Goal: Task Accomplishment & Management: Use online tool/utility

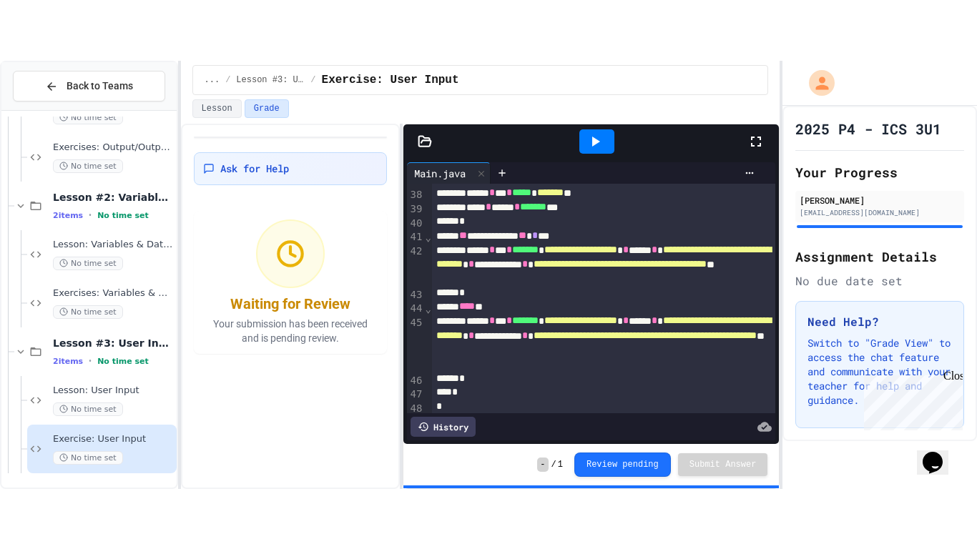
scroll to position [549, 0]
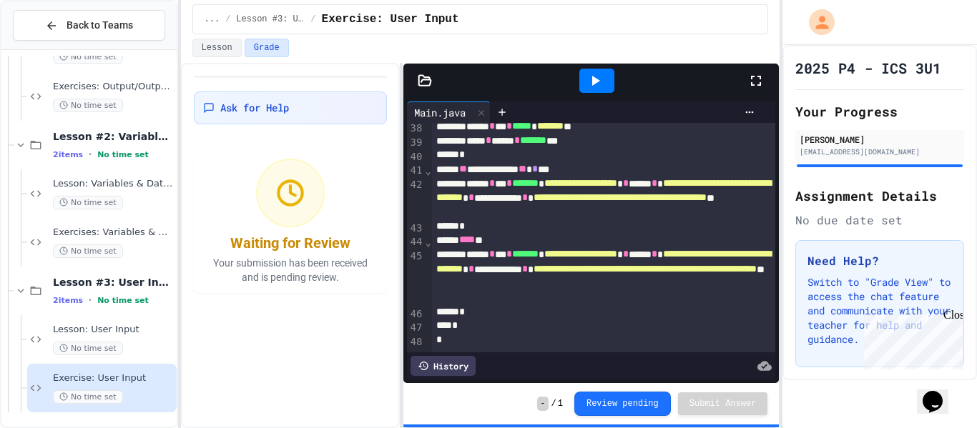
click at [597, 78] on icon at bounding box center [594, 80] width 17 height 17
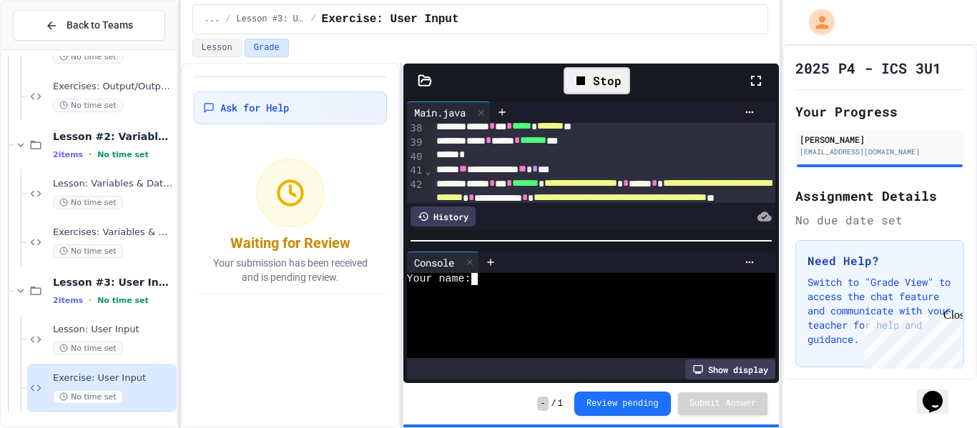
click at [509, 315] on div at bounding box center [584, 316] width 354 height 12
click at [473, 263] on icon at bounding box center [470, 262] width 10 height 10
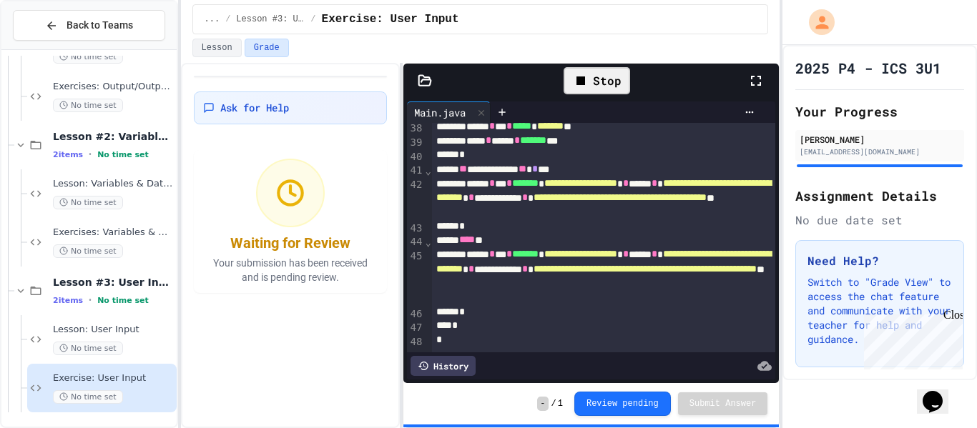
click at [751, 82] on icon at bounding box center [755, 80] width 17 height 17
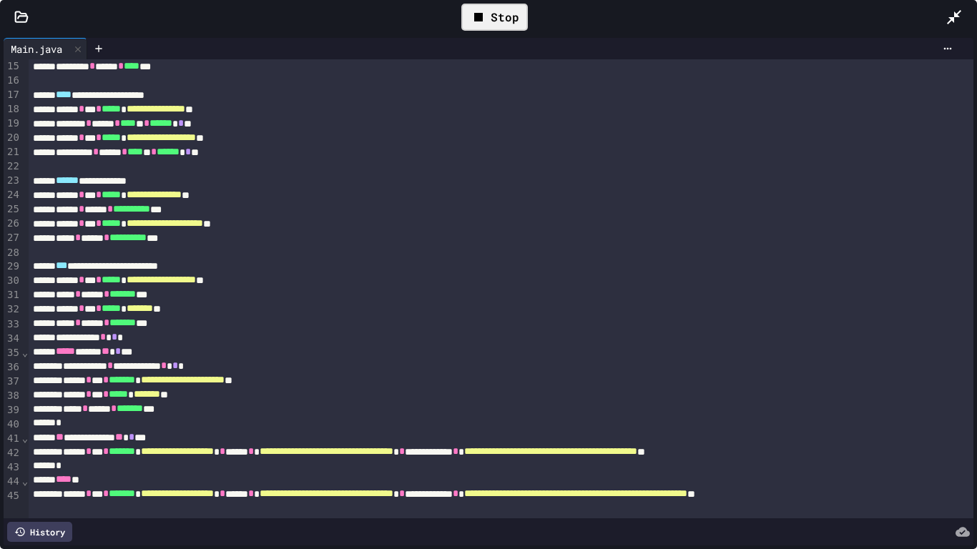
scroll to position [247, 0]
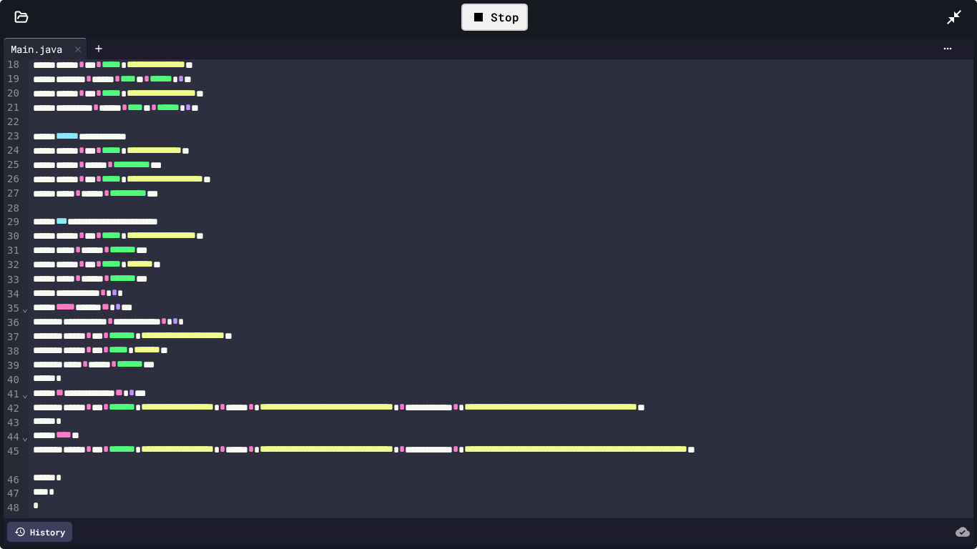
click at [496, 22] on div "Stop" at bounding box center [494, 17] width 67 height 27
click at [493, 26] on div at bounding box center [494, 17] width 35 height 24
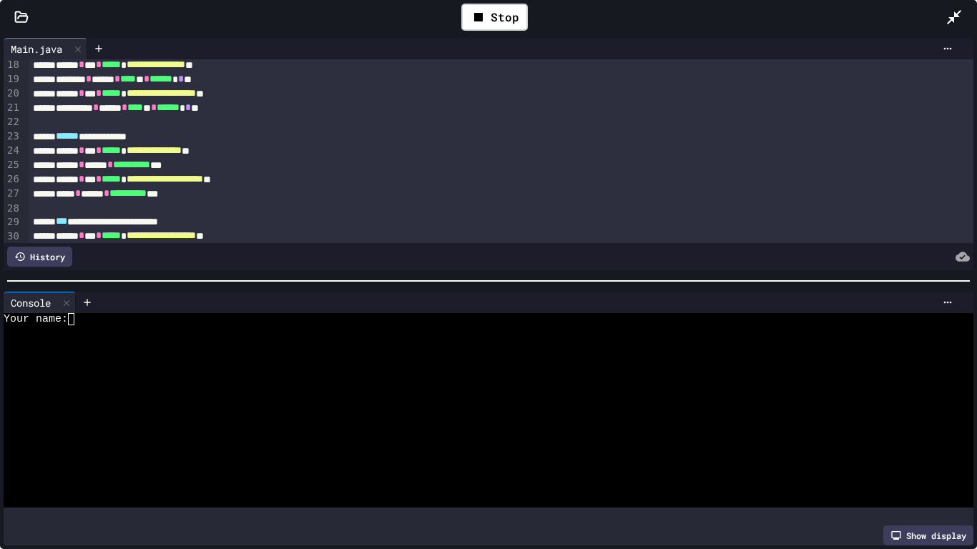
click at [579, 170] on div "**********" at bounding box center [488, 291] width 977 height 515
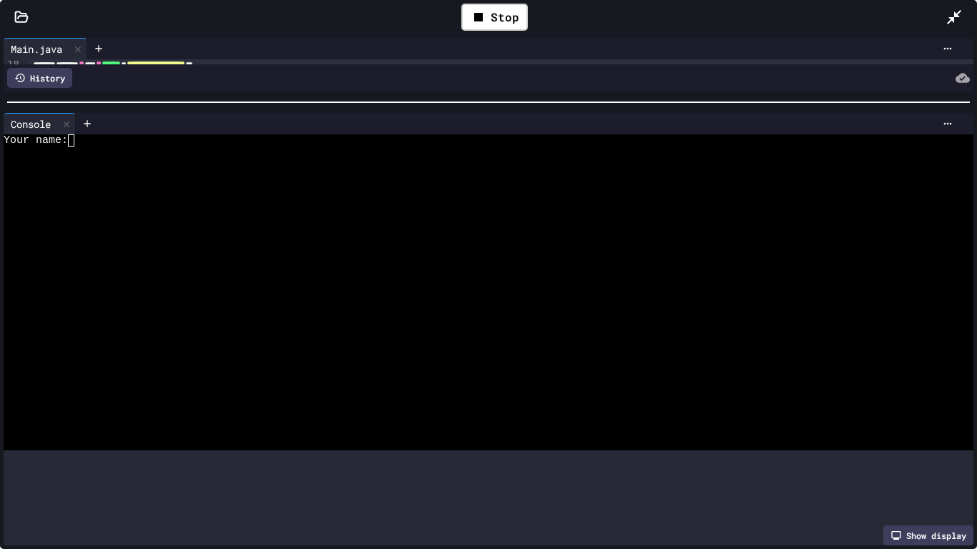
click at [548, 95] on div at bounding box center [488, 102] width 977 height 14
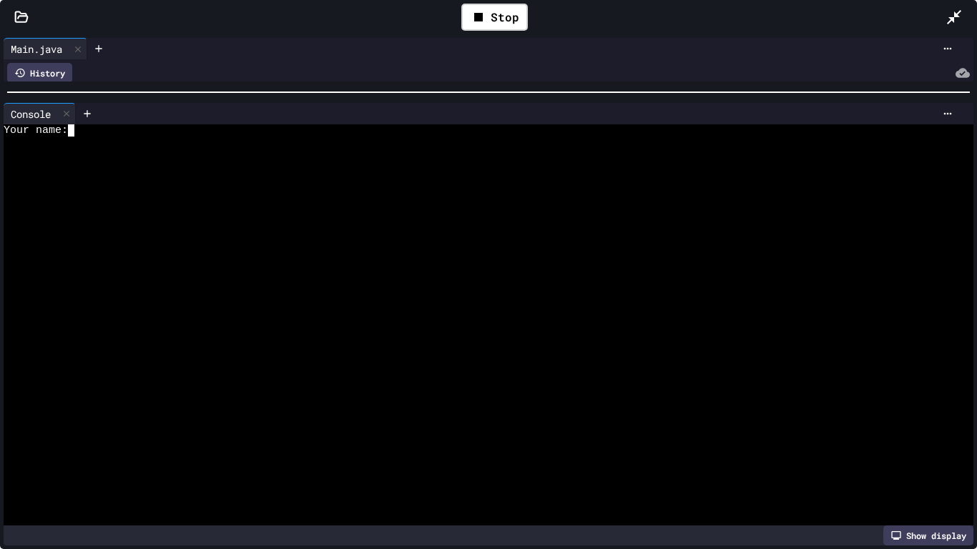
click at [300, 155] on div at bounding box center [483, 155] width 959 height 12
type textarea "**"
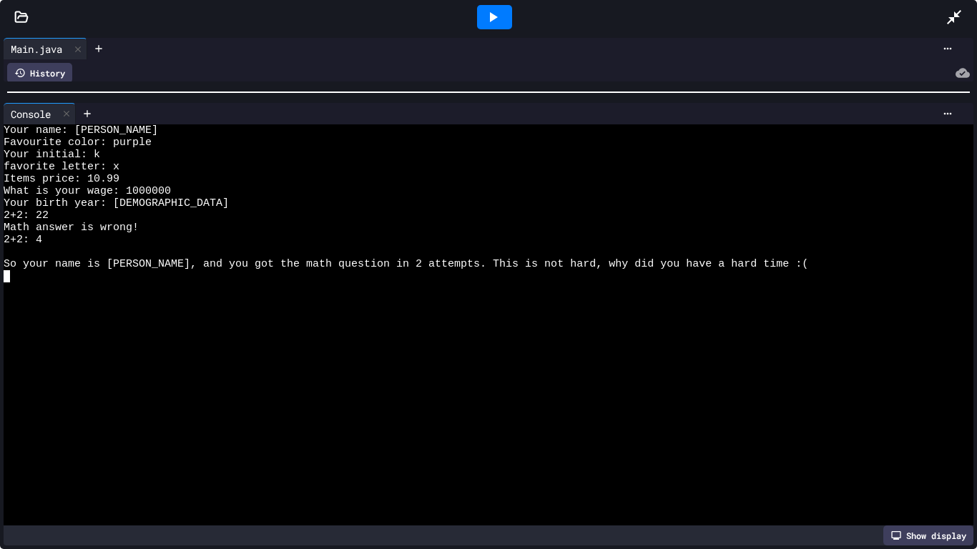
click at [499, 31] on div at bounding box center [494, 17] width 49 height 39
click at [501, 15] on div at bounding box center [494, 17] width 35 height 24
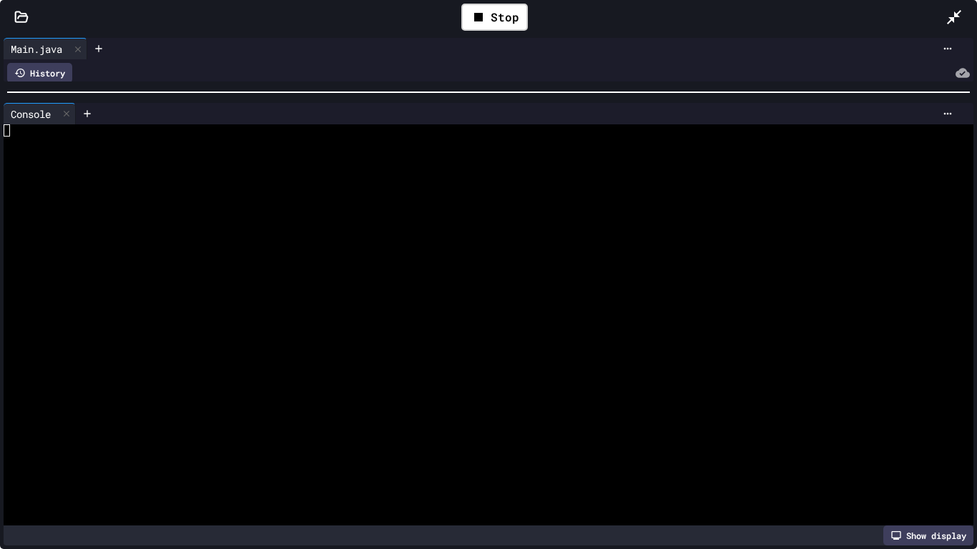
click at [282, 141] on div at bounding box center [483, 143] width 959 height 12
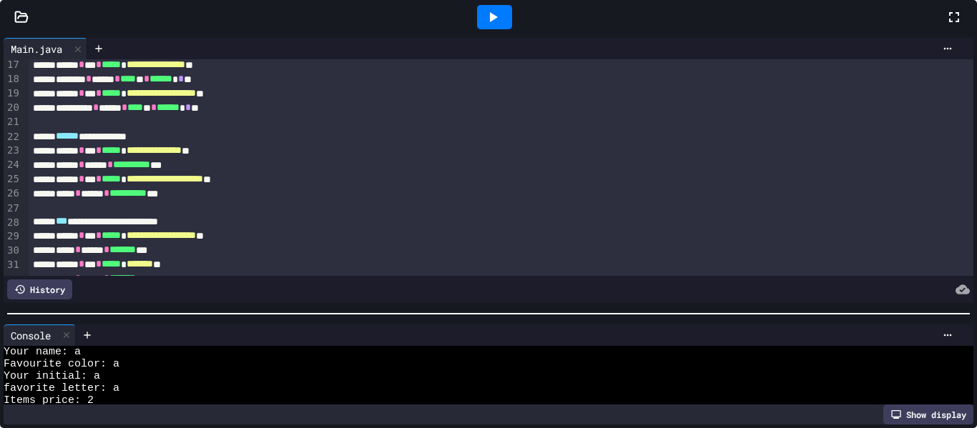
click at [576, 368] on div "**********" at bounding box center [488, 231] width 977 height 394
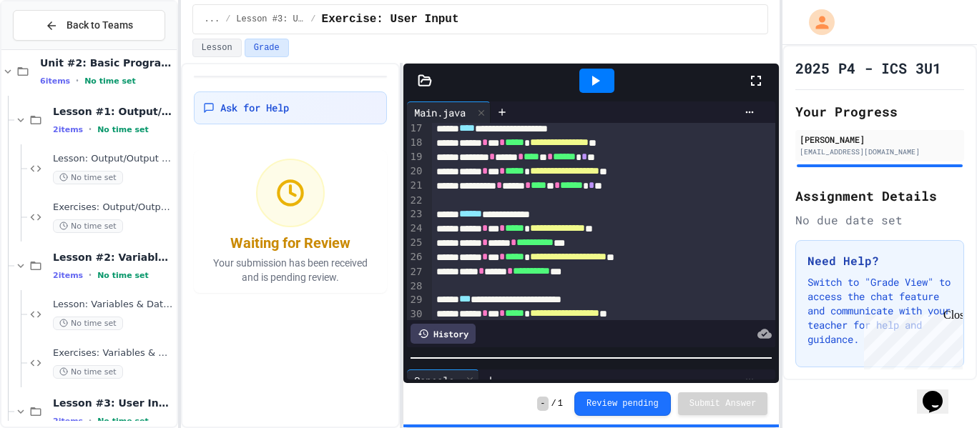
click at [756, 73] on icon at bounding box center [755, 80] width 17 height 17
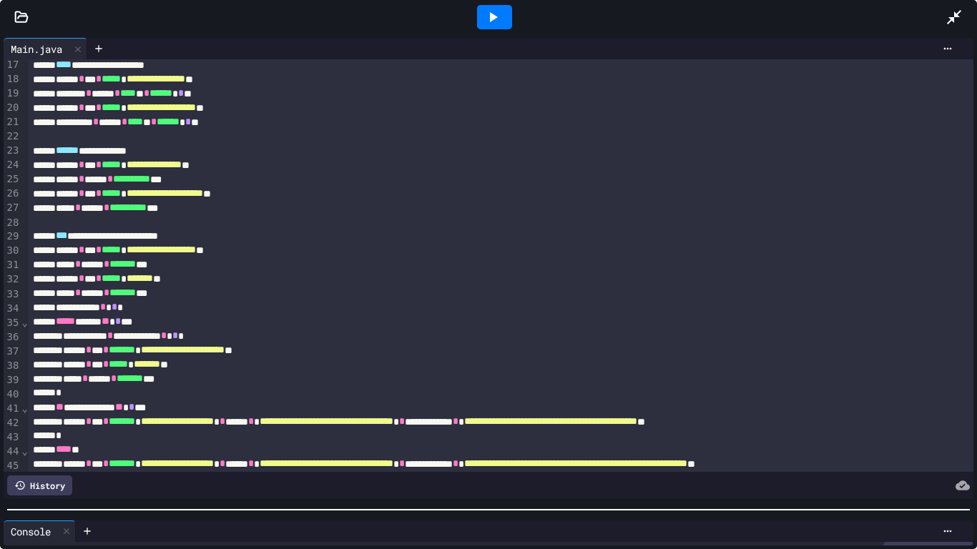
scroll to position [294, 0]
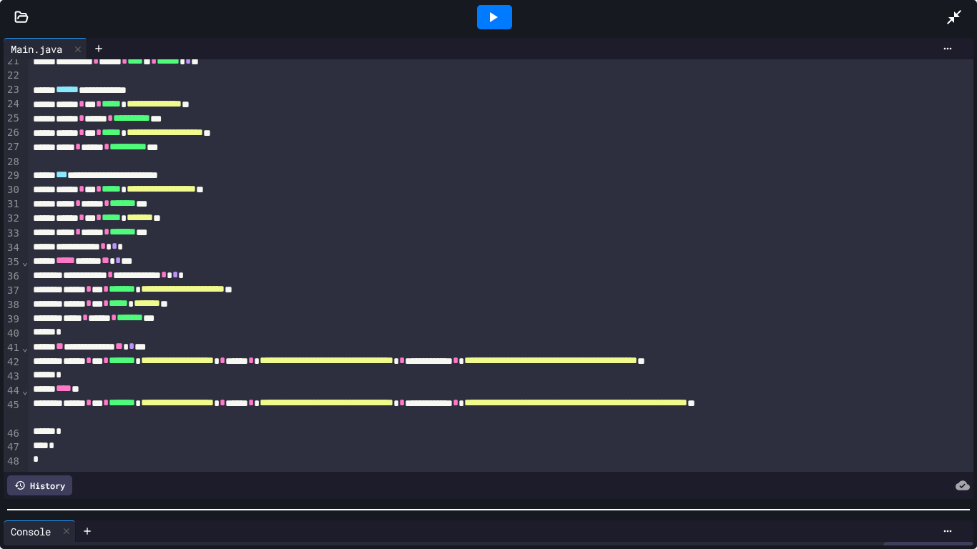
click at [637, 361] on span "**********" at bounding box center [550, 360] width 173 height 10
click at [501, 10] on div at bounding box center [494, 17] width 35 height 24
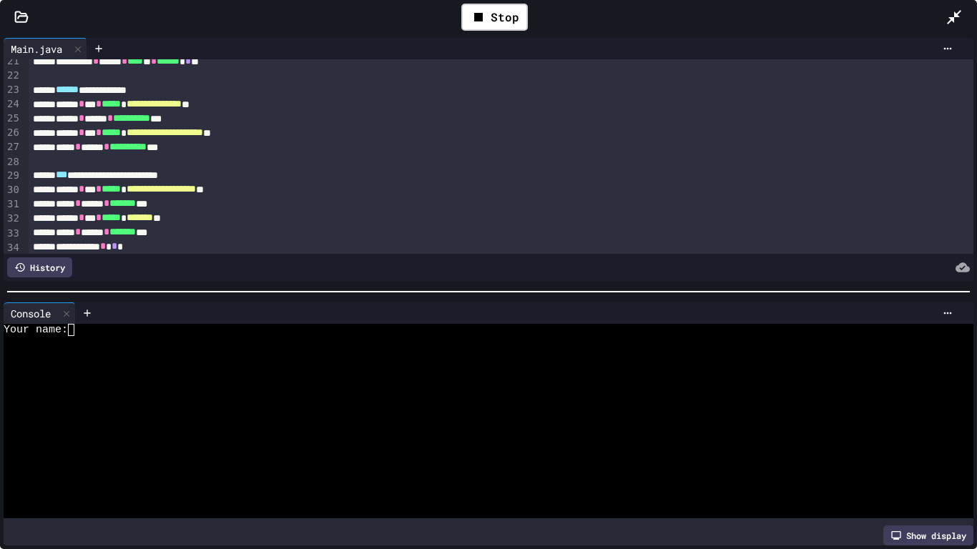
click at [550, 286] on div at bounding box center [488, 292] width 977 height 14
click at [541, 403] on div at bounding box center [483, 403] width 959 height 12
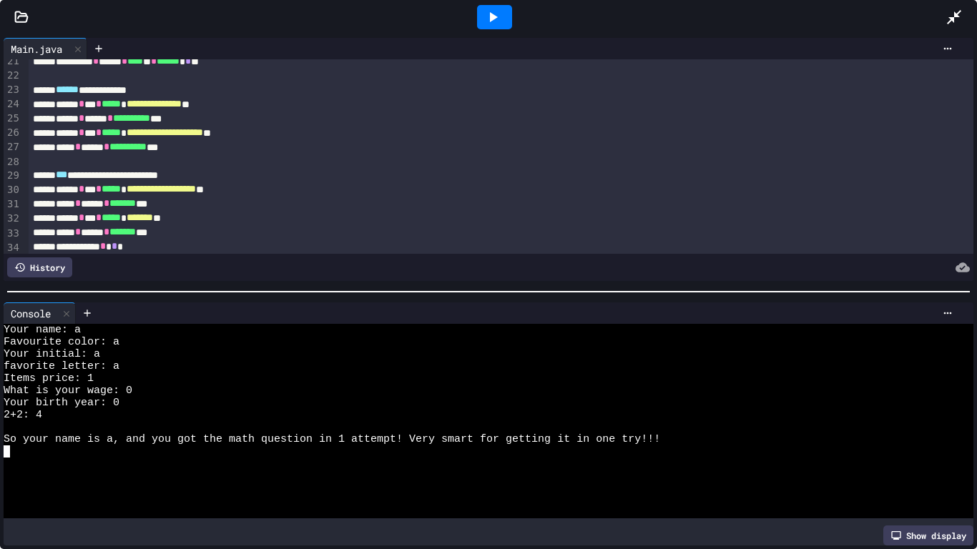
click at [963, 428] on div "Show display" at bounding box center [928, 536] width 90 height 20
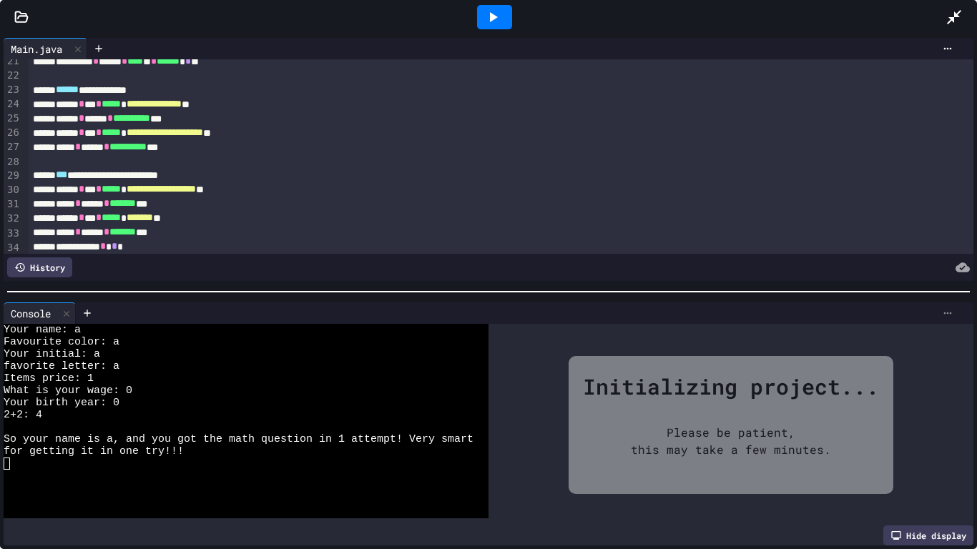
click at [950, 318] on icon at bounding box center [947, 313] width 11 height 11
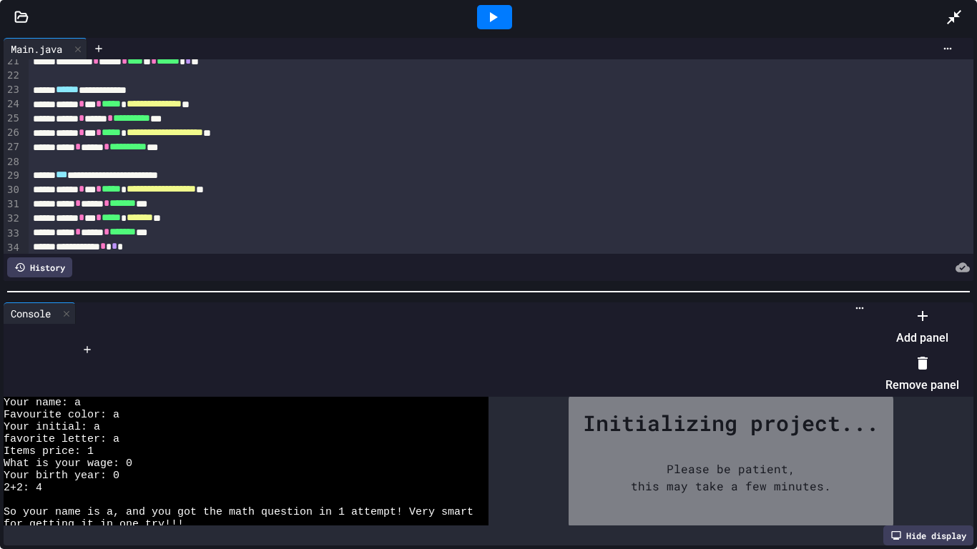
click at [871, 304] on div at bounding box center [915, 304] width 88 height 0
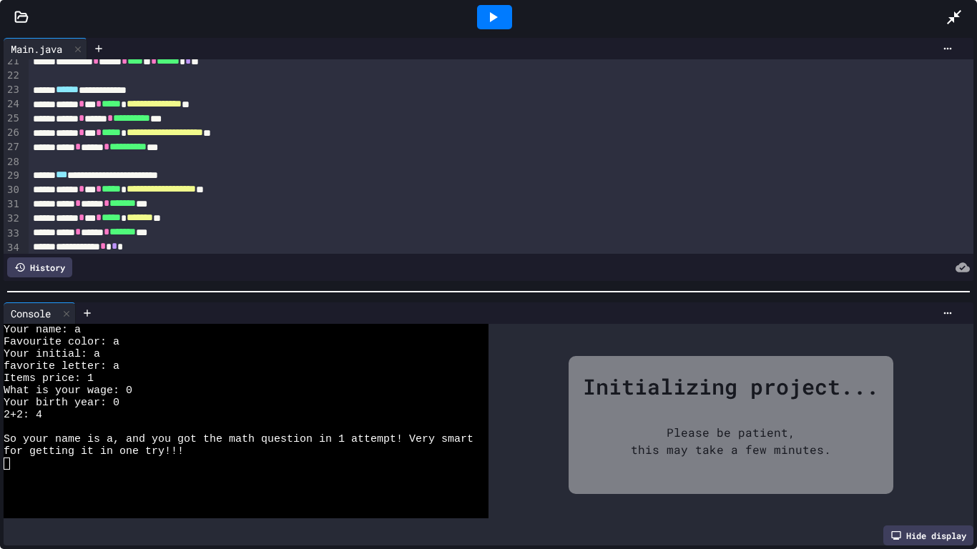
click at [687, 410] on div "Please be patient, this may take a few minutes." at bounding box center [730, 441] width 243 height 77
drag, startPoint x: 635, startPoint y: 451, endPoint x: 845, endPoint y: 495, distance: 214.7
click at [845, 428] on div "Initializing project... Please be patient, this may take a few minutes." at bounding box center [730, 425] width 485 height 202
click at [777, 428] on html "We are updating our servers at 9:30PM EST [DATE]. [PERSON_NAME] should continue…" at bounding box center [488, 274] width 977 height 549
click at [747, 428] on div "Initializing project... Please be patient, this may take a few minutes." at bounding box center [730, 425] width 485 height 202
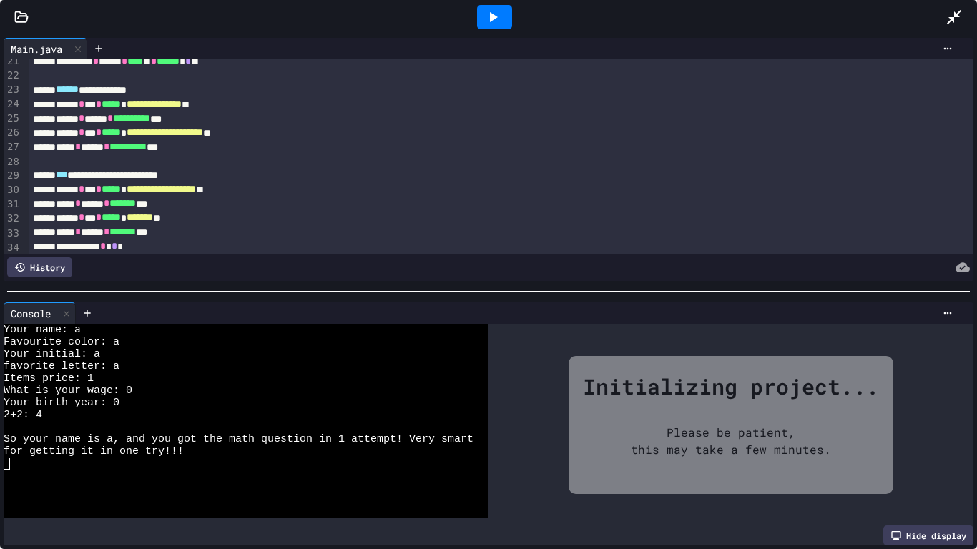
click at [717, 428] on div "Initializing project... Please be patient, this may take a few minutes." at bounding box center [731, 425] width 325 height 138
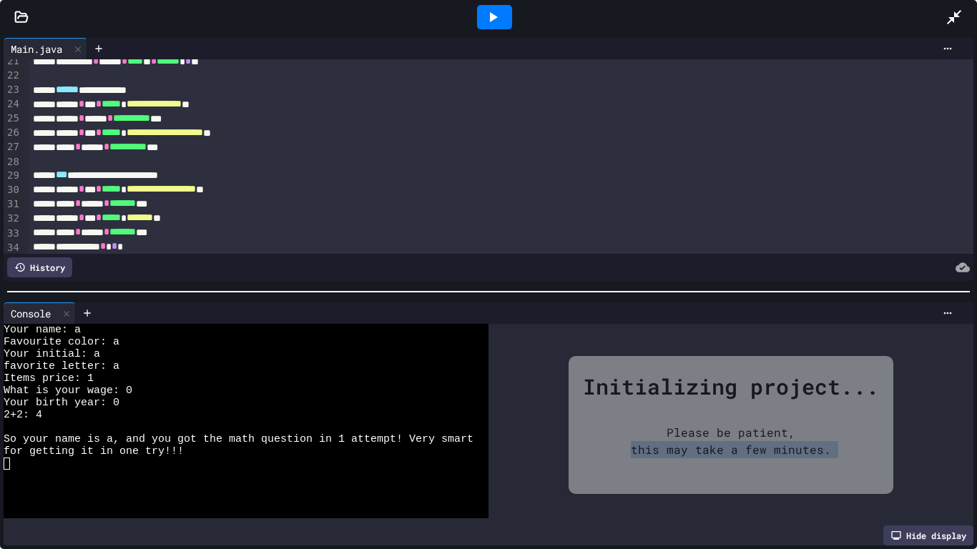
click at [717, 428] on div "Initializing project... Please be patient, this may take a few minutes." at bounding box center [731, 425] width 325 height 138
click at [641, 428] on div "Please be patient, this may take a few minutes." at bounding box center [730, 441] width 243 height 77
click at [496, 13] on icon at bounding box center [492, 17] width 17 height 17
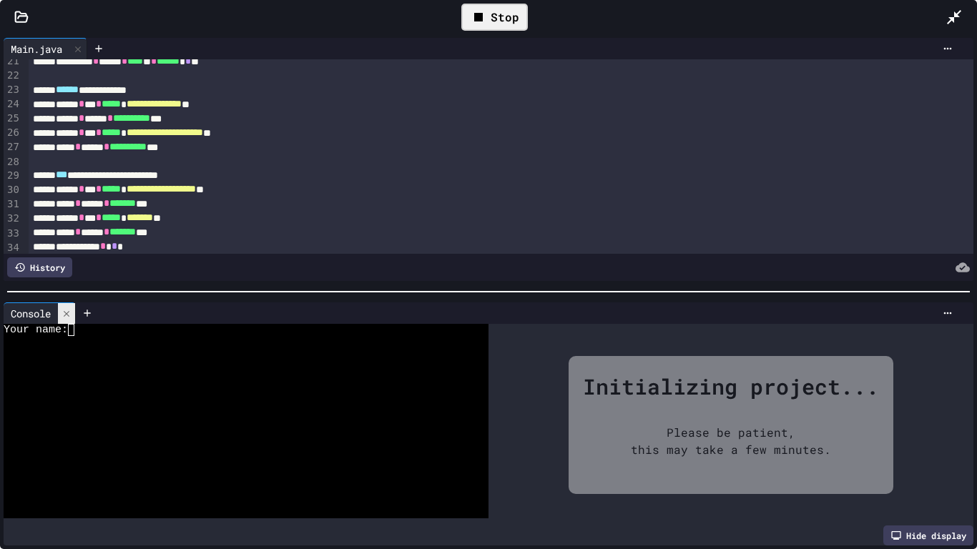
click at [71, 312] on icon at bounding box center [67, 314] width 10 height 10
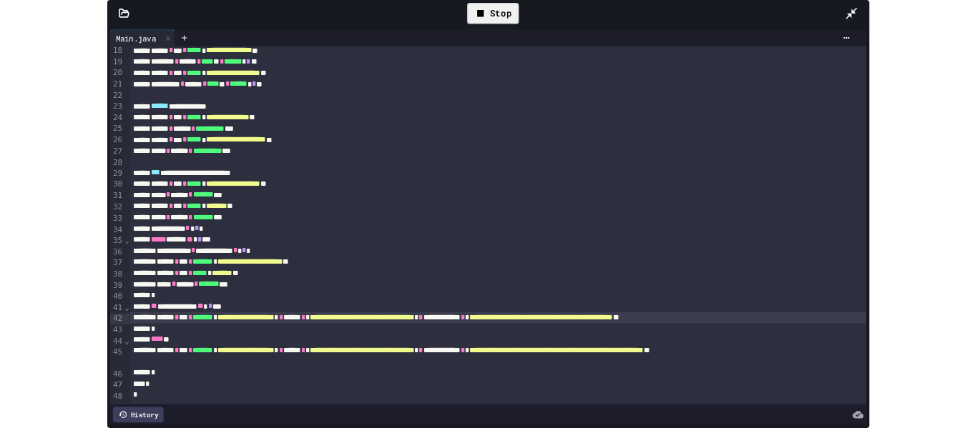
scroll to position [247, 0]
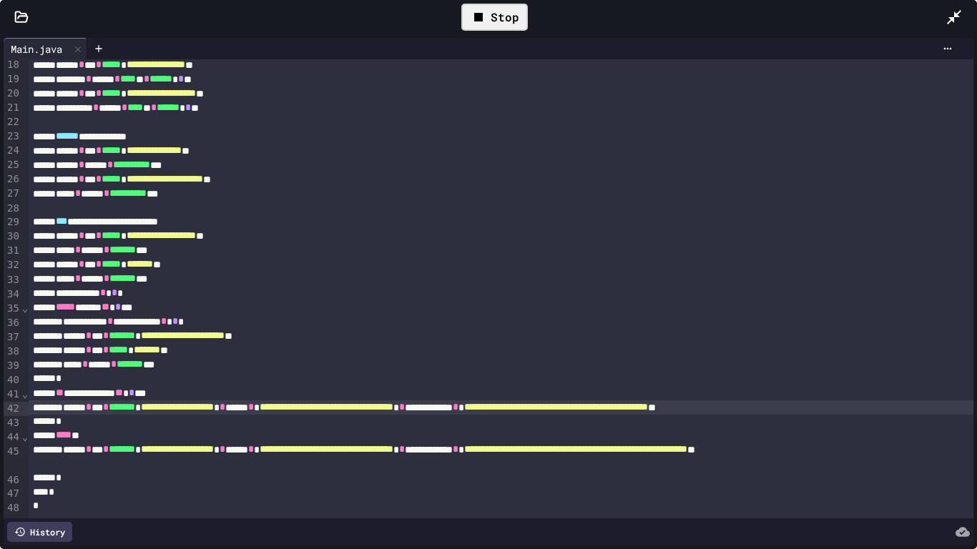
click at [137, 428] on div "**********" at bounding box center [501, 457] width 945 height 29
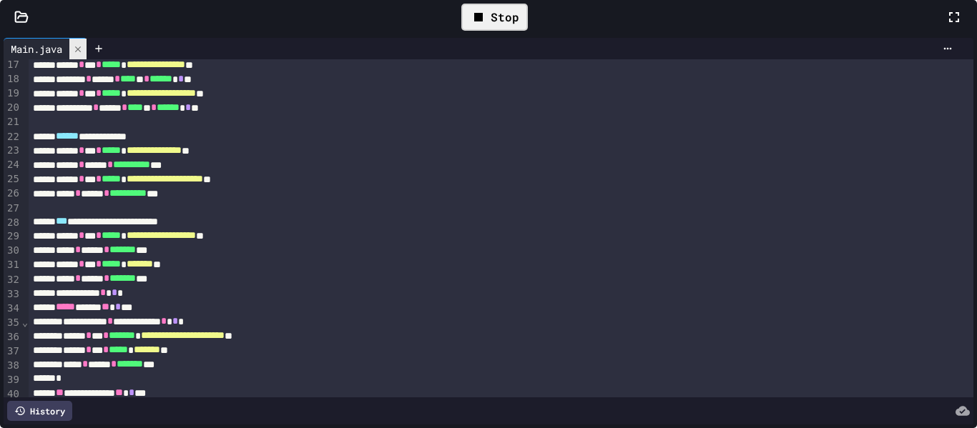
scroll to position [262, 0]
